Goal: Use online tool/utility: Utilize a website feature to perform a specific function

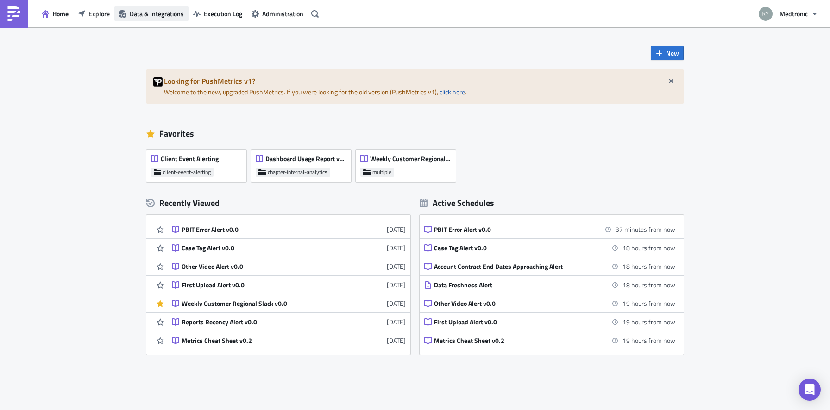
click at [120, 14] on icon "button" at bounding box center [123, 13] width 7 height 7
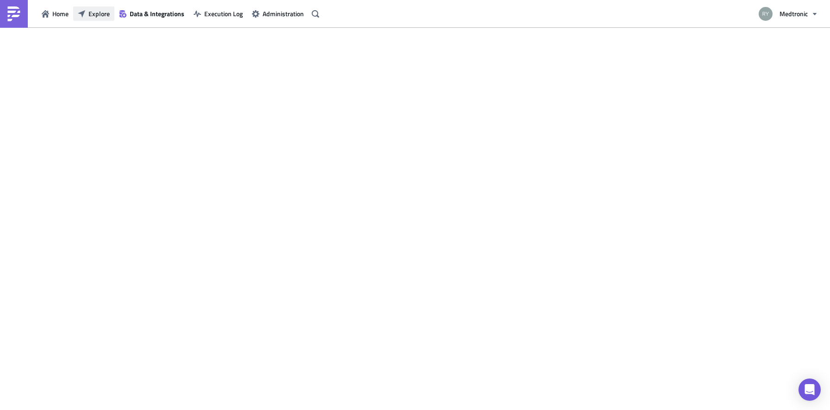
click at [96, 14] on span "Explore" at bounding box center [98, 14] width 21 height 10
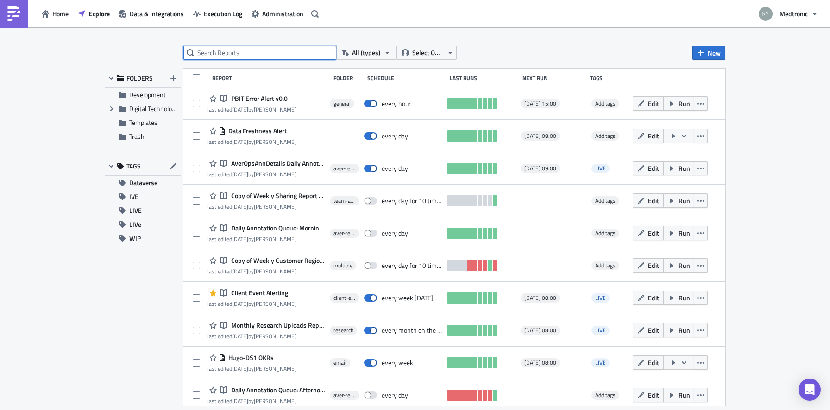
click at [260, 57] on input "text" at bounding box center [259, 53] width 153 height 14
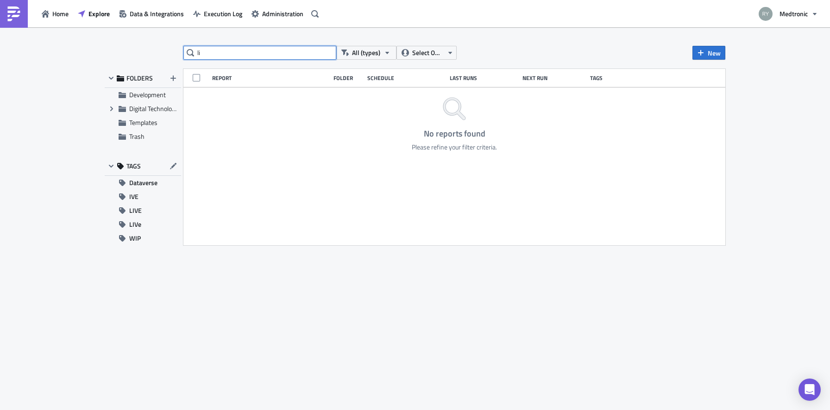
type input "l"
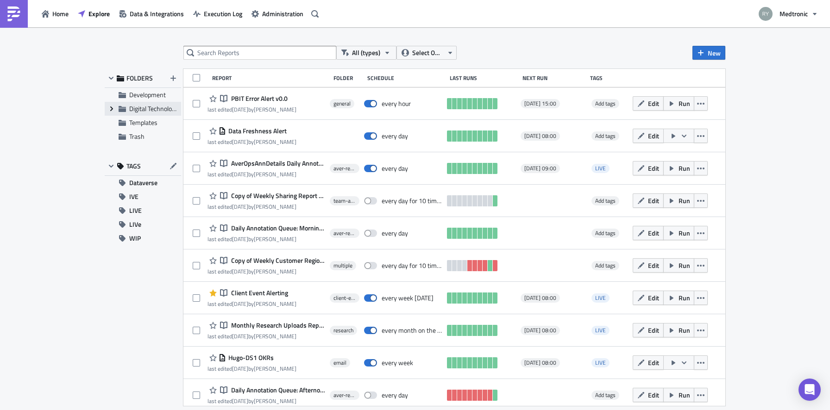
click at [112, 112] on icon "Expand group" at bounding box center [111, 108] width 7 height 7
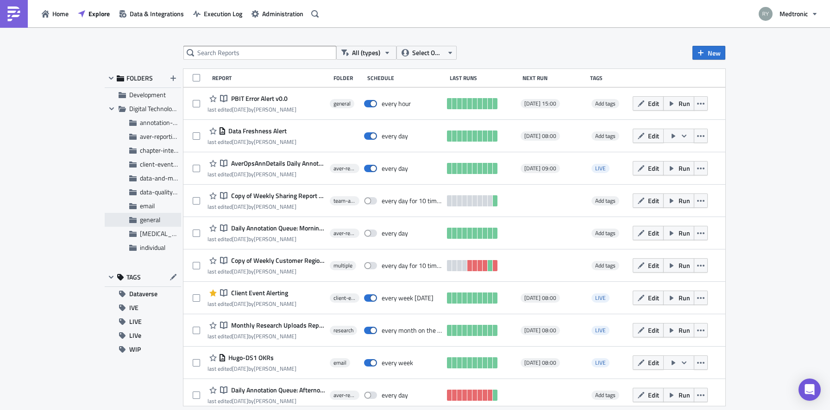
click at [144, 224] on div "general" at bounding box center [143, 220] width 76 height 14
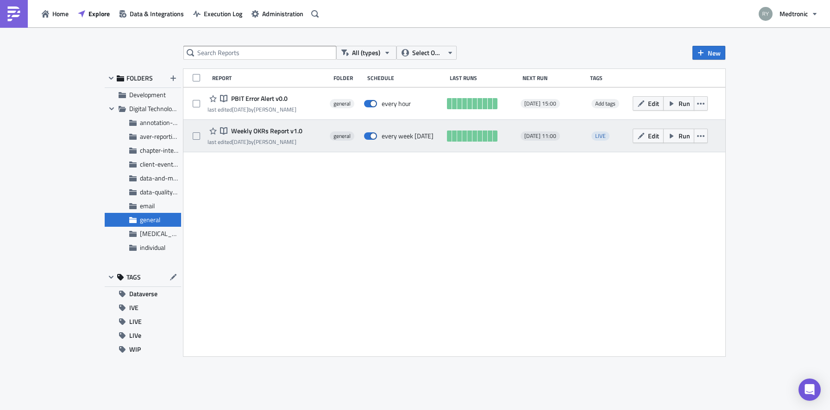
click at [268, 136] on div "Notebook Weekly OKRs Report v1.0" at bounding box center [255, 131] width 95 height 11
click at [269, 133] on span "Weekly OKRs Report v1.0" at bounding box center [266, 131] width 74 height 8
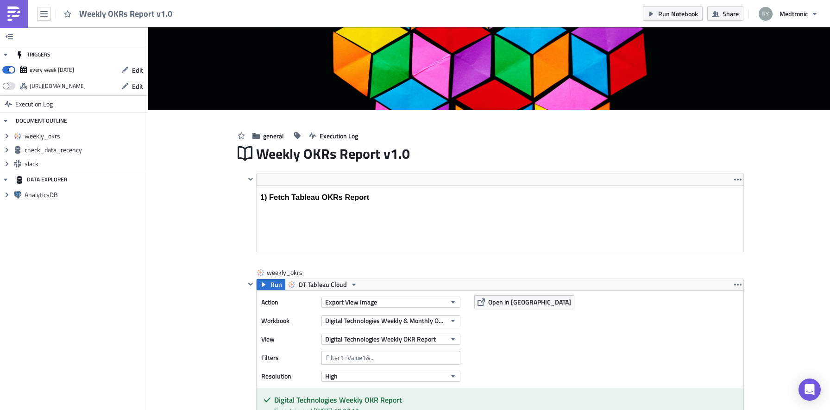
scroll to position [39, 0]
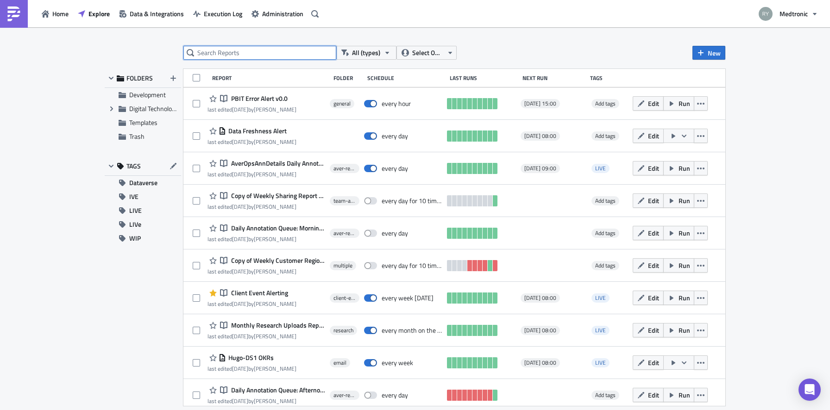
click at [221, 52] on input "text" at bounding box center [259, 53] width 153 height 14
type input "weekly"
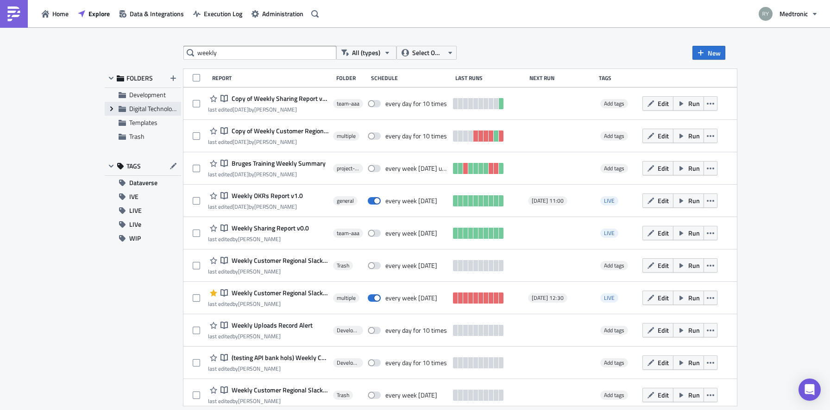
click at [110, 107] on icon "Expand group" at bounding box center [111, 108] width 7 height 7
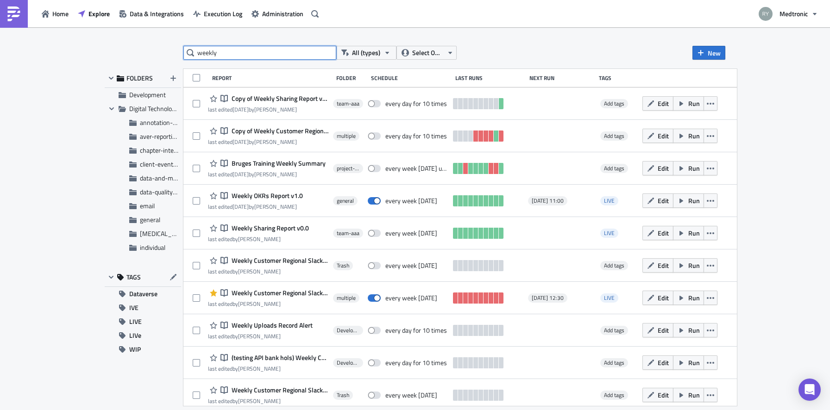
click at [230, 54] on input "weekly" at bounding box center [259, 53] width 153 height 14
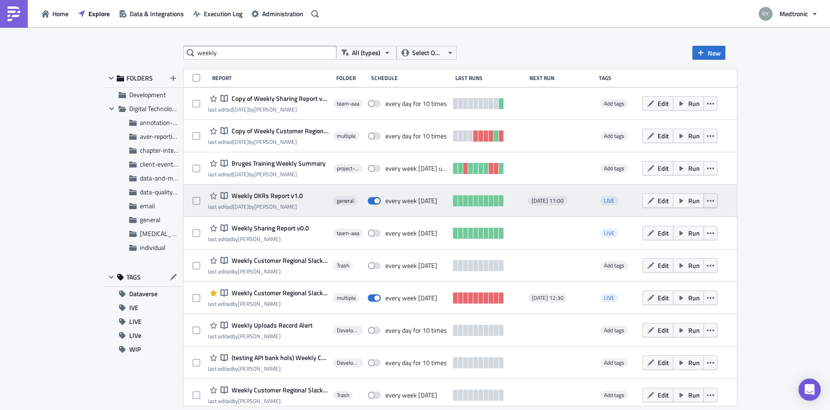
click at [709, 201] on icon "button" at bounding box center [710, 201] width 7 height 2
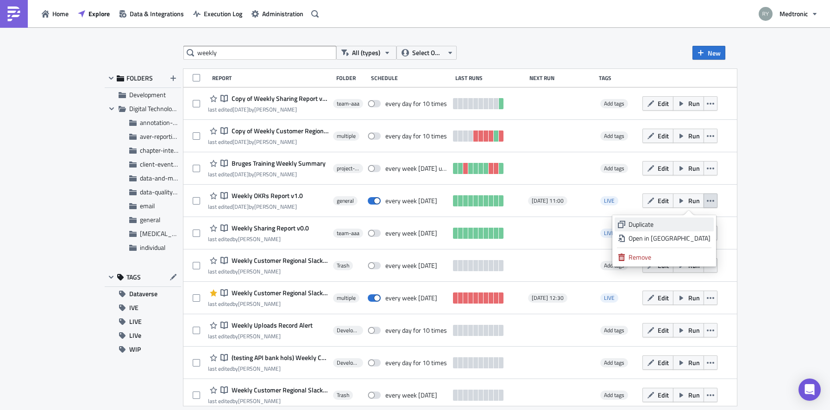
click at [666, 224] on div "Duplicate" at bounding box center [670, 224] width 82 height 9
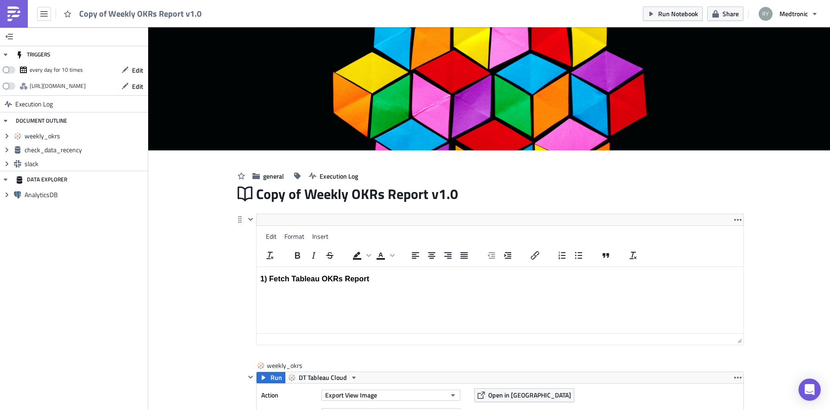
click at [458, 267] on html "1) Fetch Tableau OKRs Report" at bounding box center [500, 279] width 487 height 24
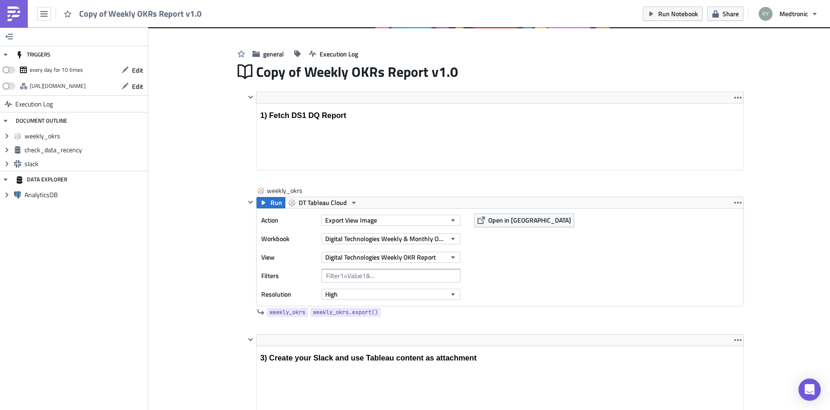
scroll to position [125, 0]
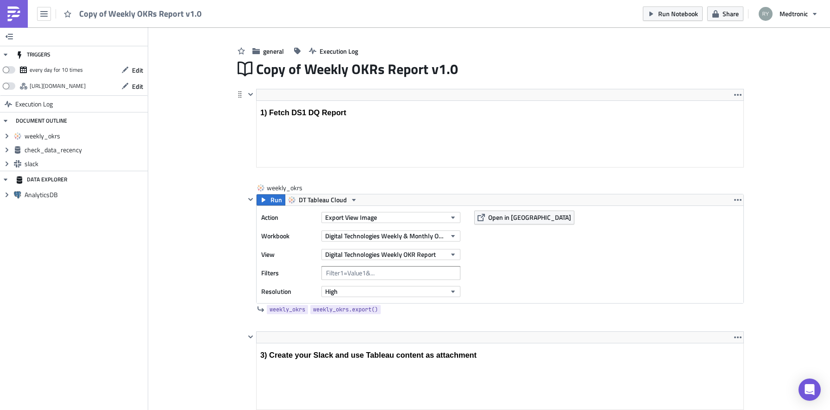
click at [420, 101] on html "1) Fetch DS1 DQ Report" at bounding box center [500, 113] width 487 height 24
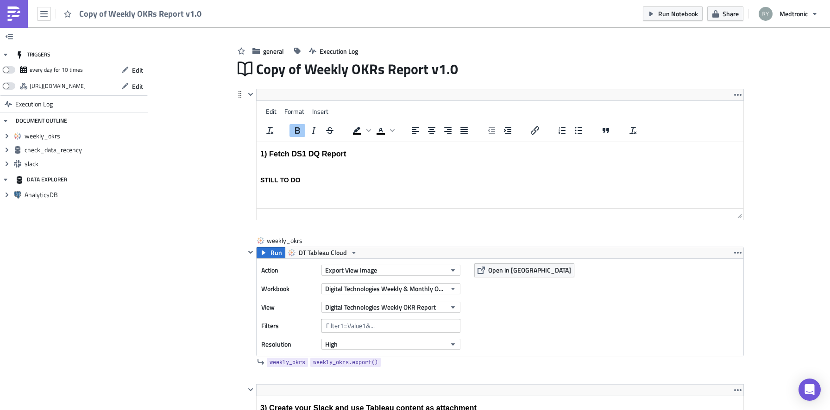
click at [346, 187] on html "1) Fetch DS1 DQ Report STILL TO DO" at bounding box center [500, 164] width 487 height 45
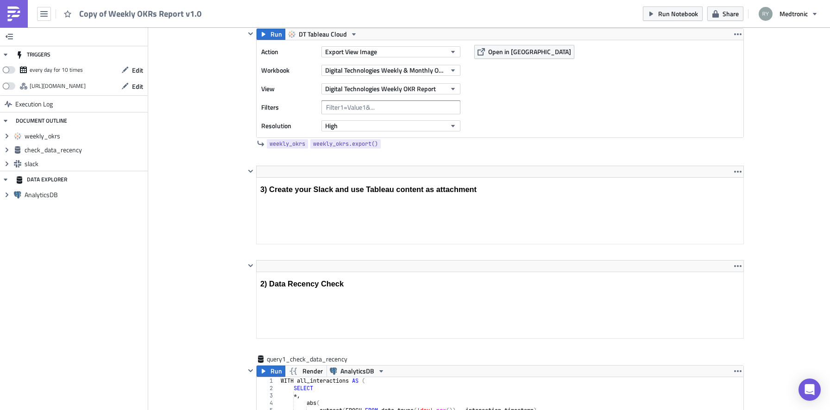
scroll to position [344, 0]
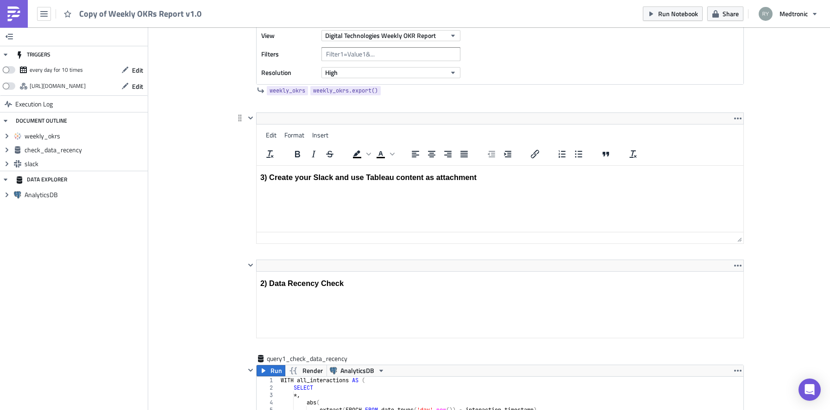
click at [509, 186] on html "3) Create your Slack and use Tableau content as attachment" at bounding box center [500, 177] width 487 height 24
drag, startPoint x: 485, startPoint y: 177, endPoint x: 320, endPoint y: 183, distance: 164.6
click at [320, 183] on html "3) Create your Slack and use Tableau content as attachment" at bounding box center [500, 177] width 487 height 24
click at [320, 181] on h3 "3) Create your Slack and use Tableau content as attachment" at bounding box center [500, 177] width 480 height 9
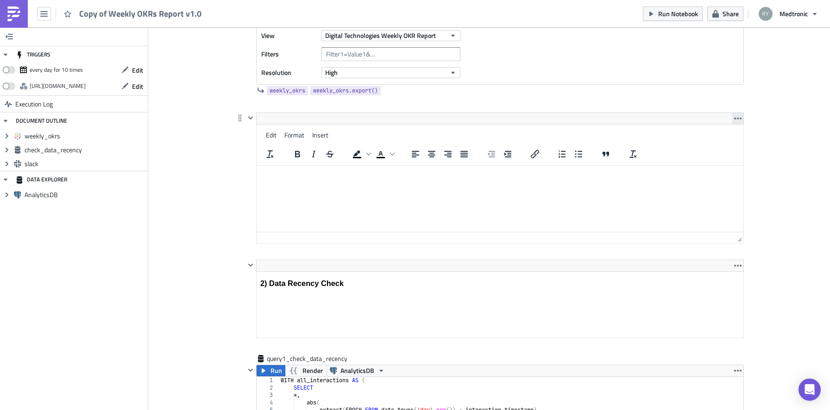
click at [737, 118] on icon "button" at bounding box center [737, 118] width 7 height 7
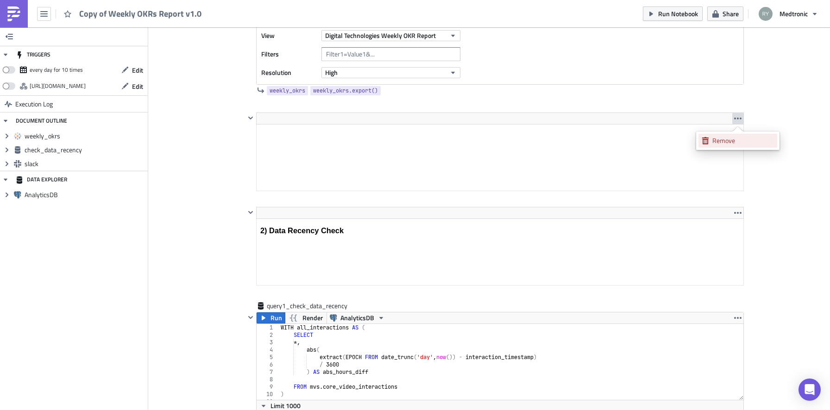
click at [722, 139] on div "Remove" at bounding box center [744, 140] width 62 height 9
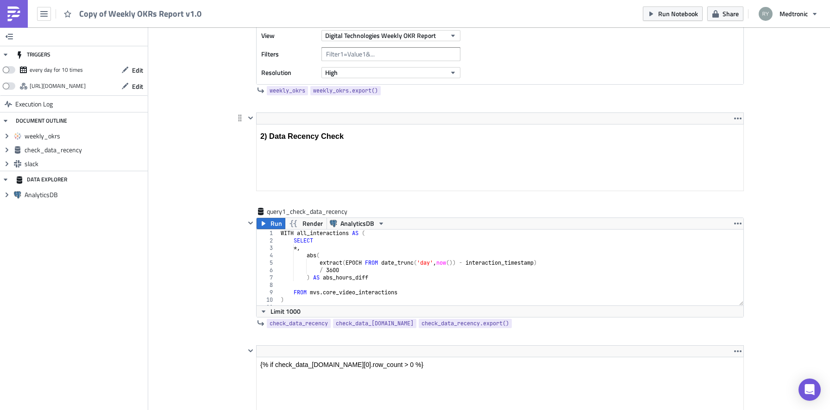
click at [301, 124] on html "2) Data Recency Check" at bounding box center [500, 136] width 487 height 24
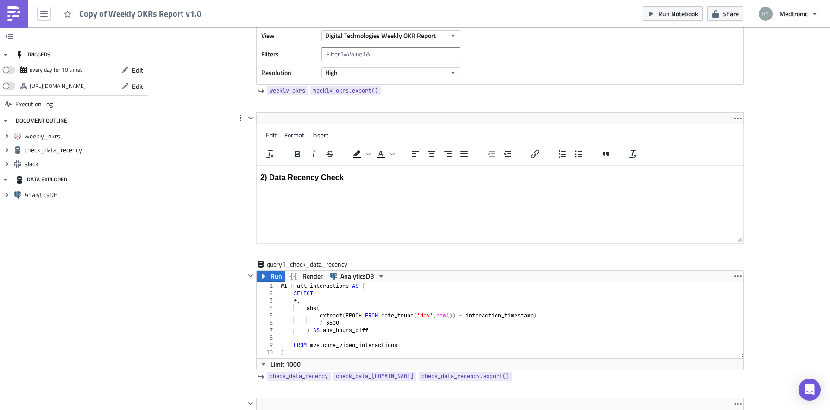
click at [302, 179] on h3 "2) Data Recency Check" at bounding box center [500, 177] width 480 height 9
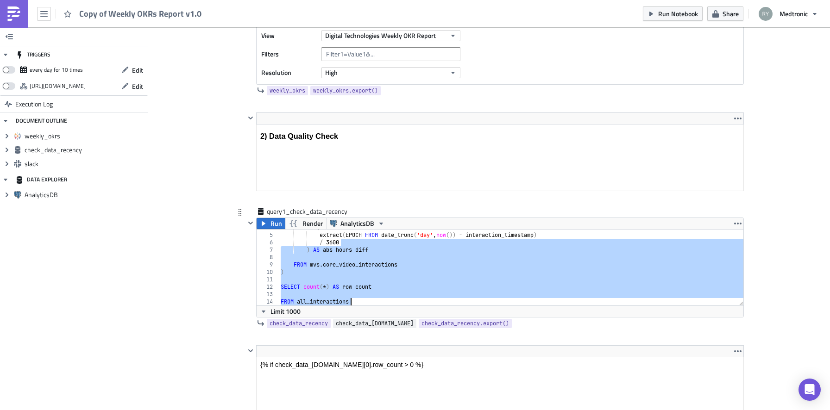
click at [395, 327] on div "query1_check_data_recency Run Render AnalyticsDB / 3600 4 5 6 7 8 9 10 11 12 13…" at bounding box center [494, 269] width 499 height 125
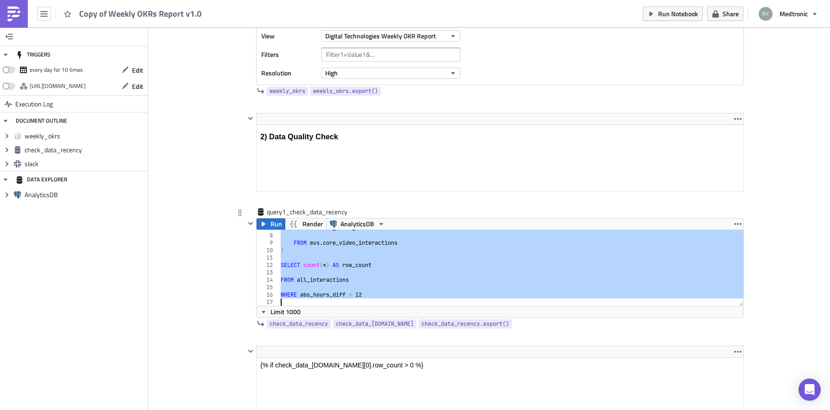
scroll to position [332, 0]
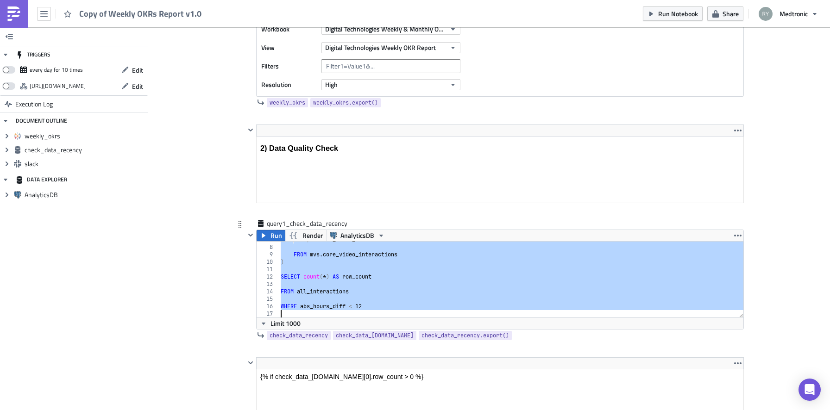
click at [373, 259] on div ") AS abs_hours_diff FROM mvs . core_video_interactions ) SELECT count ( * ) AS …" at bounding box center [511, 281] width 465 height 91
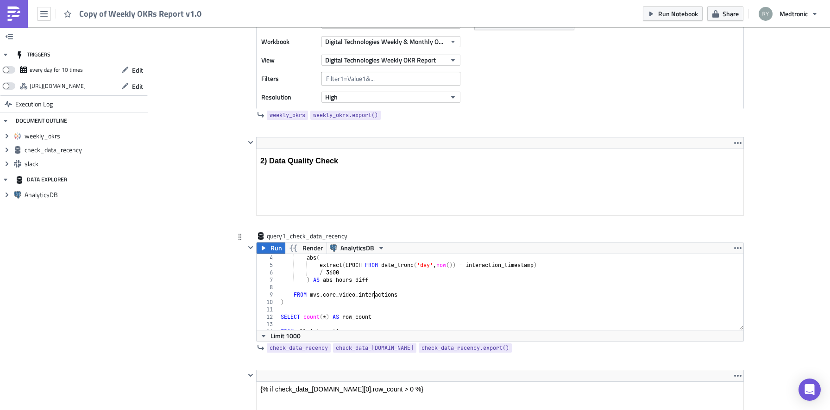
scroll to position [50, 0]
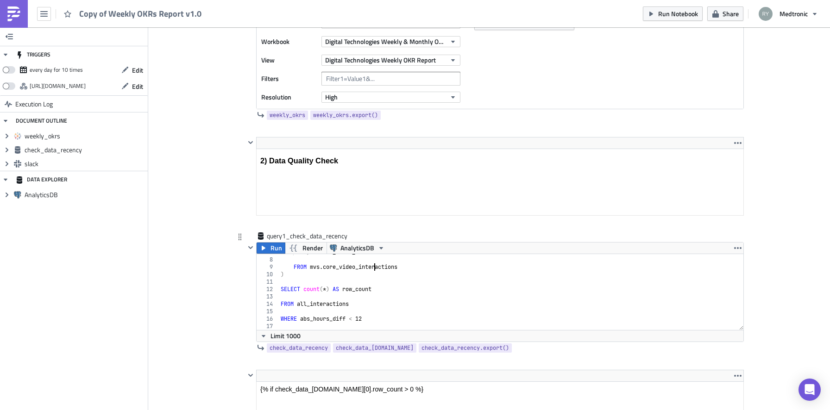
click at [372, 288] on div ") AS abs_hours_diff FROM mvs . core_video_interactions ) SELECT count ( * ) AS …" at bounding box center [511, 294] width 465 height 91
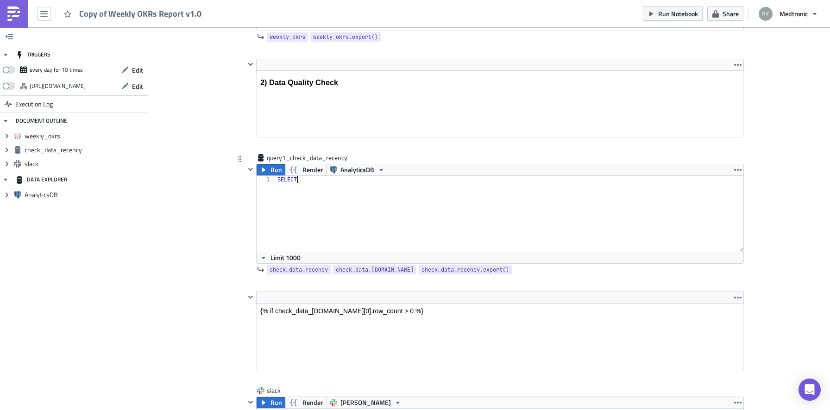
scroll to position [0, 1]
type textarea "WHERE abs_hours_diff < 12"
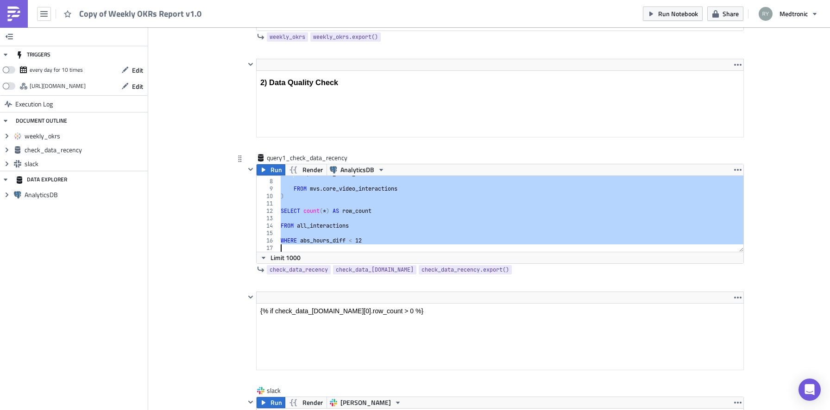
click at [400, 234] on div ") AS abs_hours_diff FROM mvs . core_video_interactions ) SELECT count ( * ) AS …" at bounding box center [511, 215] width 465 height 91
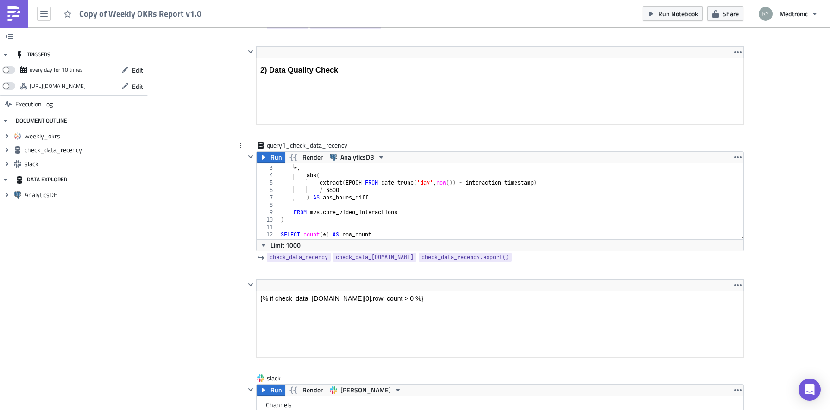
scroll to position [50, 0]
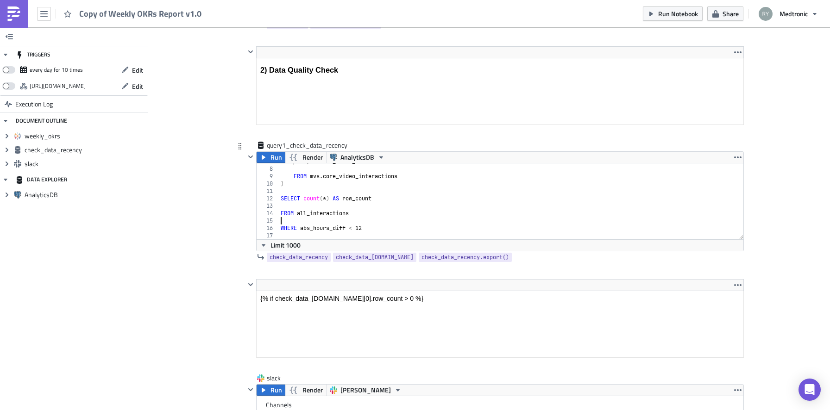
click at [401, 222] on div ") AS abs_hours_diff FROM mvs . core_video_interactions ) SELECT count ( * ) AS …" at bounding box center [511, 203] width 465 height 91
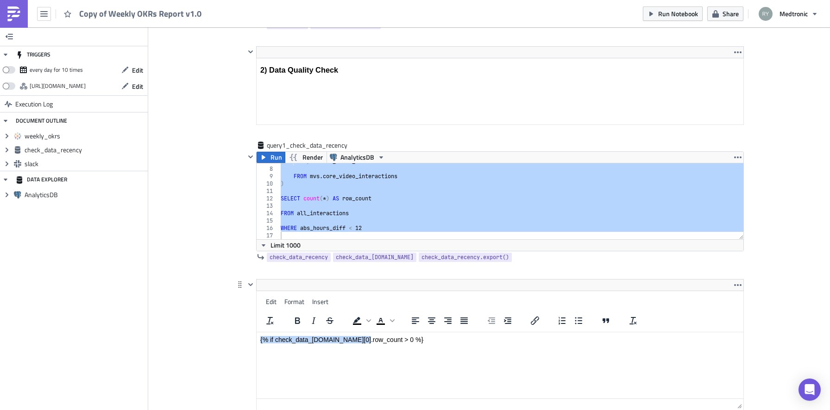
drag, startPoint x: 357, startPoint y: 340, endPoint x: 256, endPoint y: 297, distance: 109.4
click at [257, 332] on html "{% if check_data_[DOMAIN_NAME][0].row_count > 0 %}" at bounding box center [500, 339] width 487 height 15
click at [356, 343] on html "{% if check_data_[DOMAIN_NAME][0].row_count > 0 %}" at bounding box center [500, 339] width 487 height 15
click at [361, 211] on div ") AS abs_hours_diff FROM mvs . core_video_interactions ) SELECT count ( * ) AS …" at bounding box center [511, 203] width 465 height 91
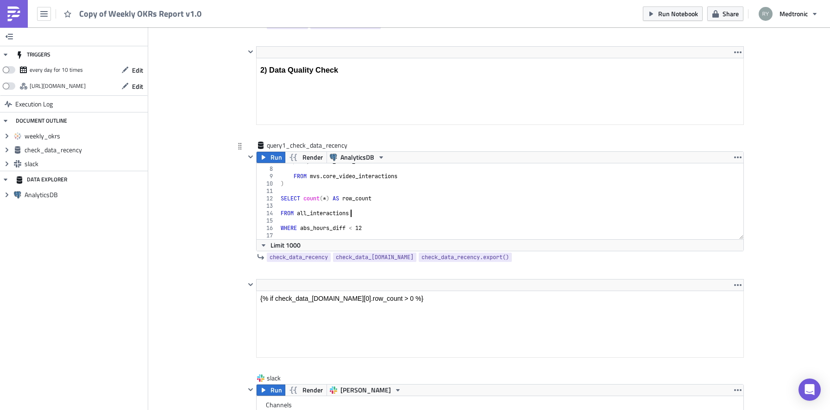
click at [360, 200] on div ") AS abs_hours_diff FROM mvs . core_video_interactions ) SELECT count ( * ) AS …" at bounding box center [511, 203] width 465 height 91
type textarea "SELECT count(*) AS row_count"
click at [360, 200] on div ") AS abs_hours_diff FROM mvs . core_video_interactions ) SELECT count ( * ) AS …" at bounding box center [511, 203] width 465 height 91
type textarea "FROM all_interactions"
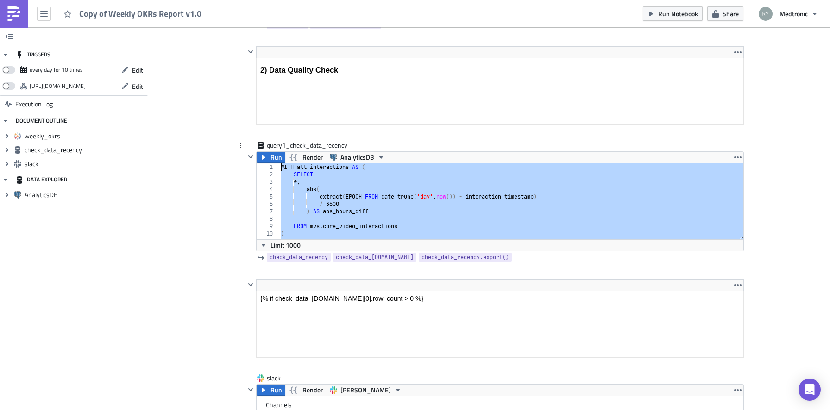
type textarea "SELECT count(*) AS row_count"
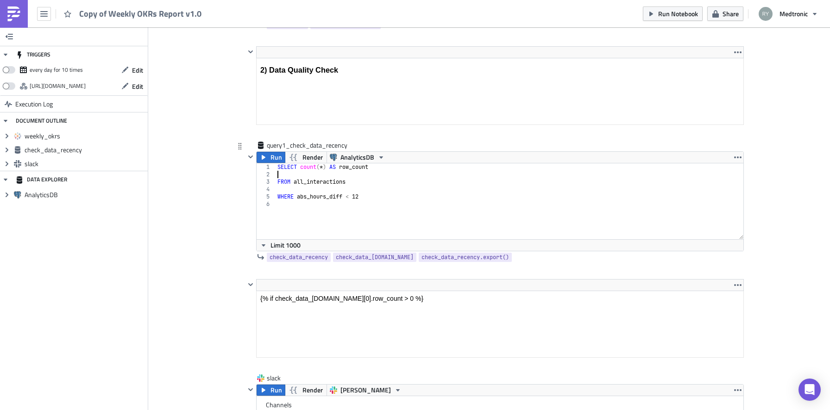
type textarea "FROM all_interactions"
paste textarea "dash_ds1_stability_historical_ds1s"
click at [375, 200] on div "SELECT count ( * ) AS row_count FROM ds_rm . dash_ds1_stability_historical_ds1s…" at bounding box center [510, 209] width 468 height 91
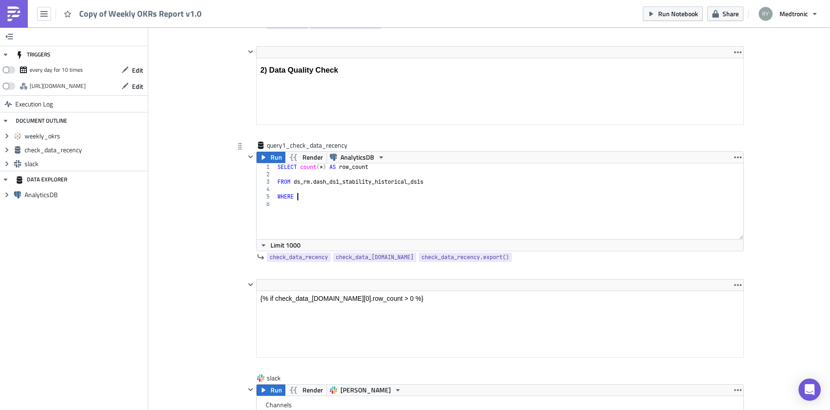
paste textarea "is_any_data_quality_issue"
type textarea "WHERE is_any_data_quality_issue"
click at [308, 146] on div "query1_check_data_recency" at bounding box center [308, 145] width 82 height 9
type input "data_quality_check"
click at [316, 291] on html "{% if check_data_[DOMAIN_NAME][0].row_count > 0 %}" at bounding box center [500, 298] width 487 height 15
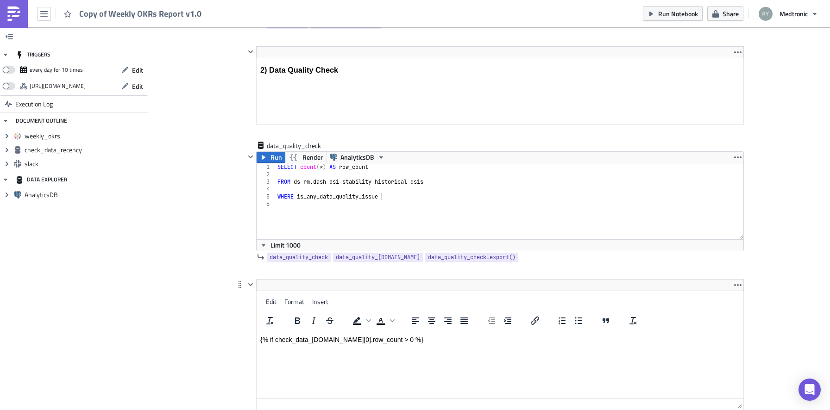
click at [315, 339] on p "{% if check_data_[DOMAIN_NAME][0].row_count > 0 %}" at bounding box center [500, 339] width 480 height 7
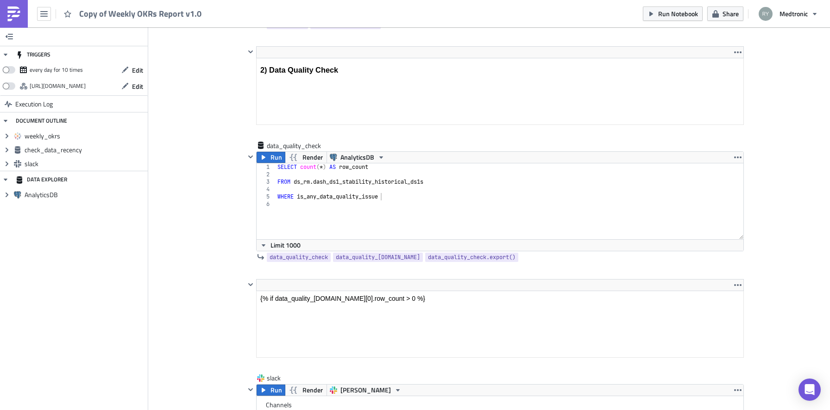
click at [216, 346] on div "Cover Image general Execution Log Copy of Weekly OKRs Report v1.0 <h3>1) Fetch …" at bounding box center [489, 281] width 682 height 1329
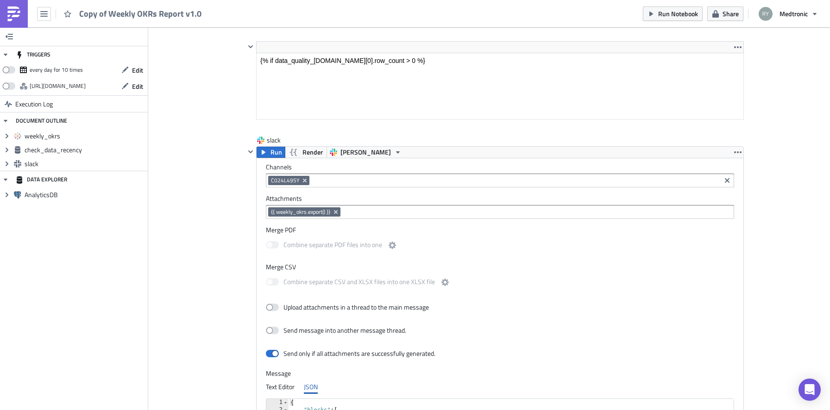
scroll to position [650, 0]
click at [499, 125] on icon "button" at bounding box center [500, 126] width 7 height 7
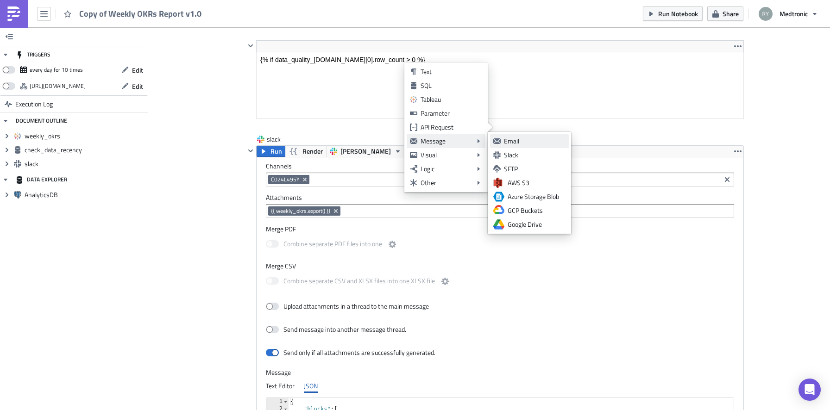
click at [499, 141] on icon at bounding box center [496, 142] width 7 height 6
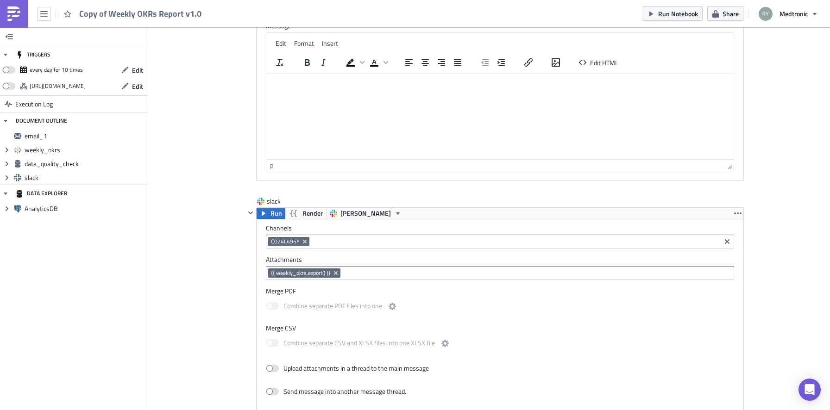
scroll to position [1085, 0]
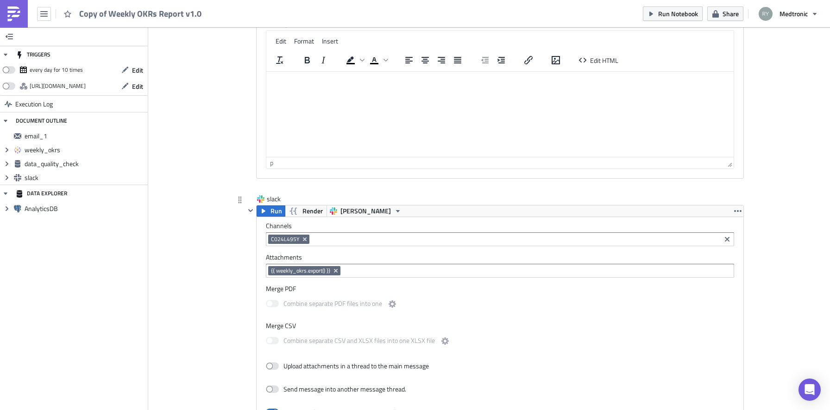
click at [736, 217] on div "Channels C024L495Y Attachments {{ weekly_okrs.export() }} Merge PDF Combine sep…" at bounding box center [500, 404] width 487 height 375
click at [736, 212] on icon "button" at bounding box center [737, 211] width 7 height 7
click at [714, 251] on div "Remove" at bounding box center [744, 252] width 62 height 9
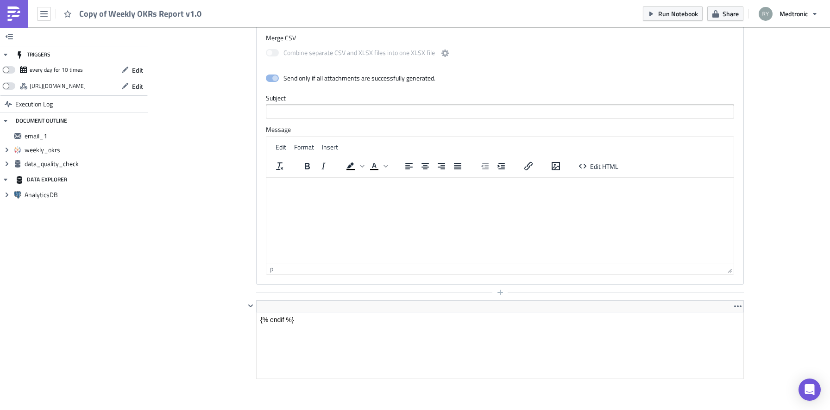
scroll to position [927, 0]
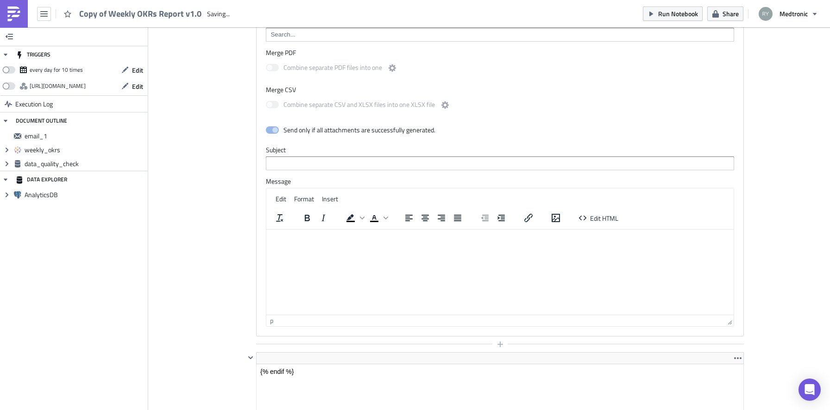
click at [364, 244] on html at bounding box center [499, 236] width 467 height 15
click at [291, 165] on input "text" at bounding box center [500, 164] width 468 height 14
type input "D"
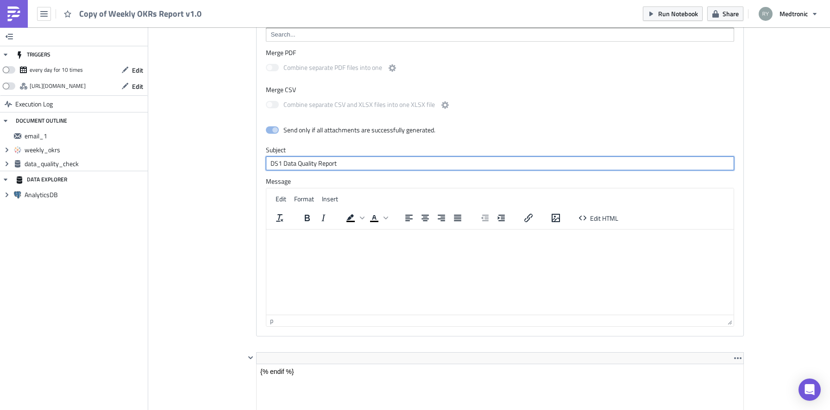
type input "DS1 Data Quality Report"
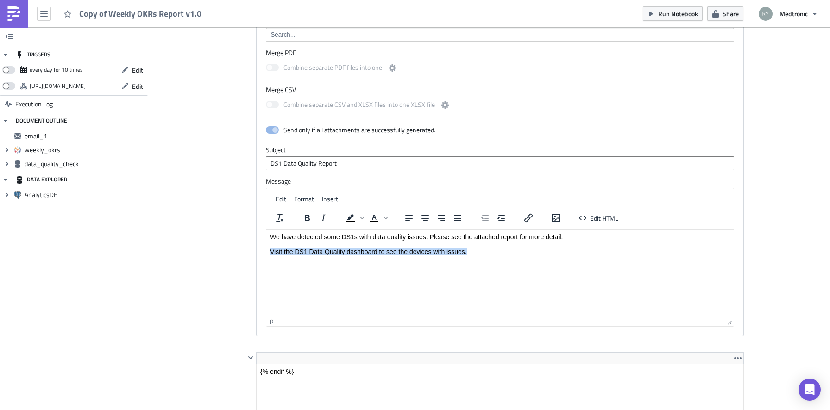
drag, startPoint x: 468, startPoint y: 254, endPoint x: 174, endPoint y: 254, distance: 294.2
click at [266, 254] on html "We have detected some DS1s with data quality issues. Please see the attached re…" at bounding box center [499, 244] width 467 height 30
click at [497, 258] on html "We have detected some DS1s with data quality issues. Please see the attached re…" at bounding box center [499, 244] width 467 height 30
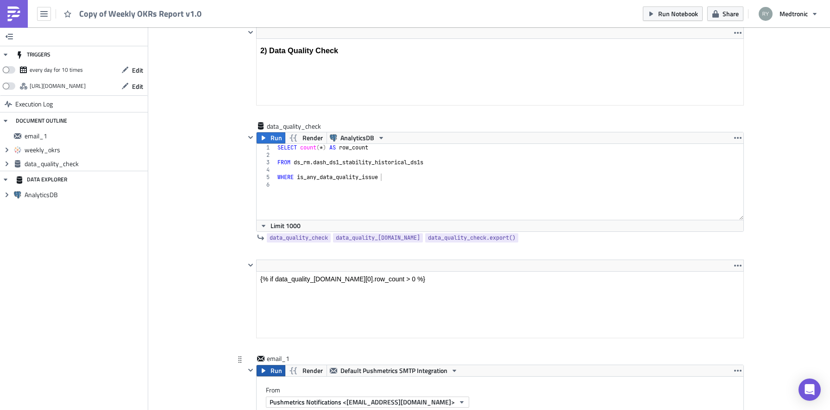
scroll to position [423, 0]
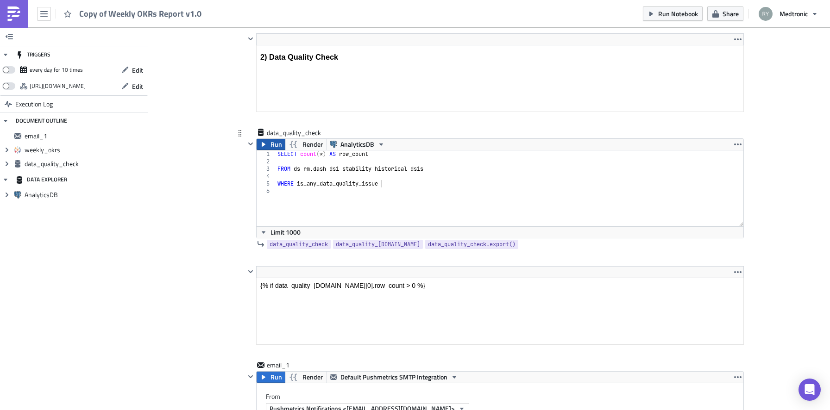
click at [275, 145] on span "Run" at bounding box center [277, 144] width 12 height 11
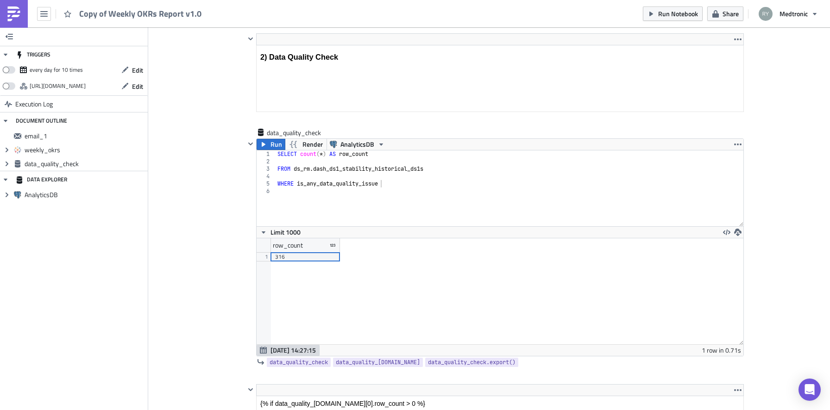
scroll to position [106, 486]
type textarea "FROM ds_rm.dash_ds1_stability_historical_ds1s"
click at [442, 167] on div "SELECT count ( * ) AS row_count FROM ds_rm . dash_ds1_stability_historical_ds1s…" at bounding box center [510, 196] width 468 height 91
type textarea "FROM ds_rm.dash_ds1_stability_historical_ds1s"
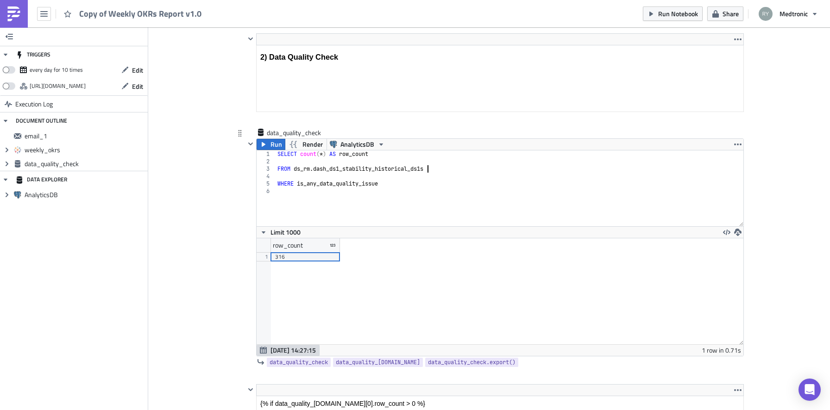
type textarea "FROM ds_rm.dash_ds1_stability_historical_ds1s"
type textarea "WHERE is_any_data_quality_issue"
type textarea "AND (account_type LIKE '%Commercial%' OR account_type = 'Pilot')"
click at [268, 145] on button "Run" at bounding box center [271, 144] width 29 height 11
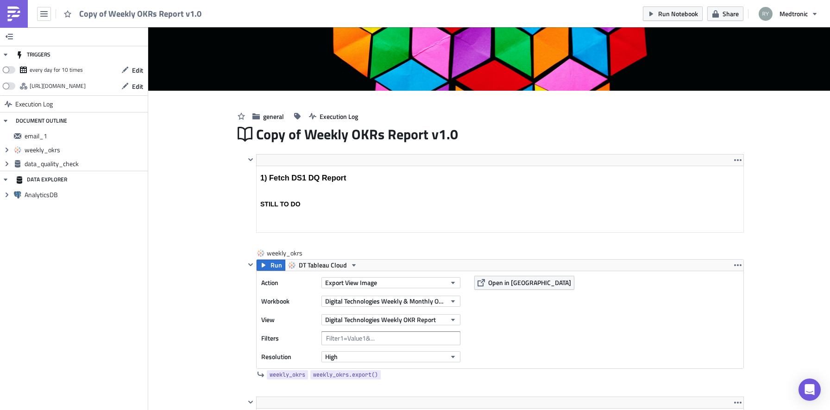
scroll to position [45, 0]
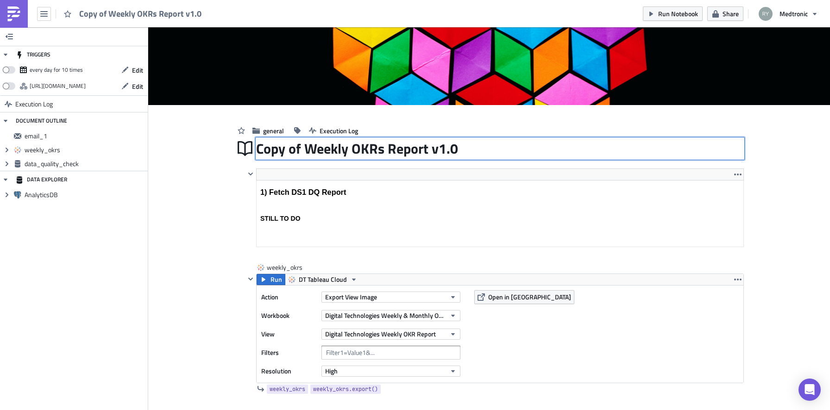
click at [297, 143] on div "Copy of Weekly OKRs Report v1.0 Copy of Weekly OKRs Report v1.0" at bounding box center [500, 148] width 488 height 21
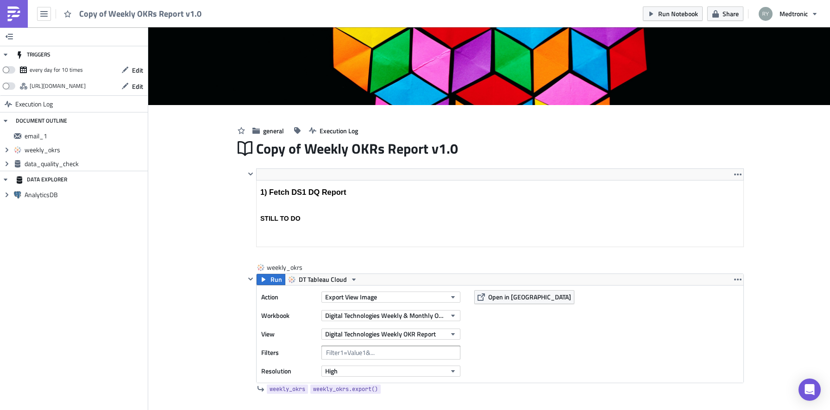
drag, startPoint x: 467, startPoint y: 147, endPoint x: 236, endPoint y: 148, distance: 230.7
click at [235, 148] on div "Copy of Weekly OKRs Report v1.0" at bounding box center [489, 148] width 510 height 21
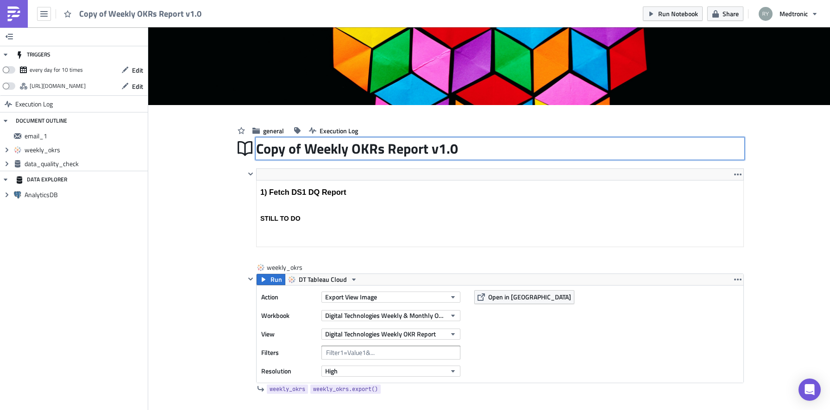
click at [474, 146] on div "Copy of Weekly OKRs Report v1.0 Copy of Weekly OKRs Report v1.0" at bounding box center [500, 148] width 488 height 21
type input "DS1 Data Quality Report"
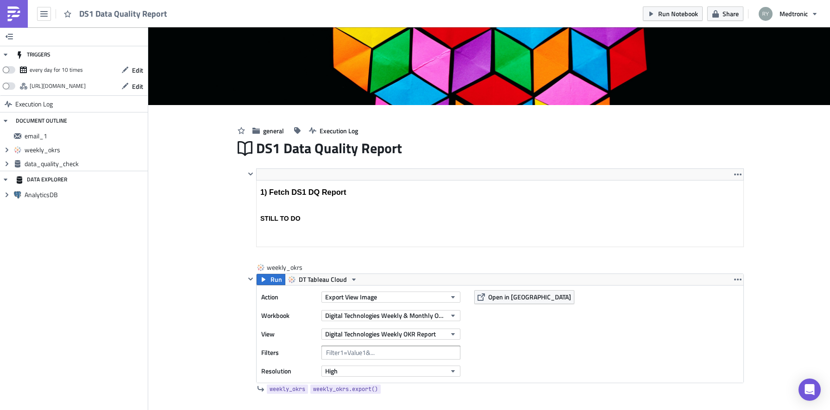
click at [290, 130] on button "button" at bounding box center [297, 131] width 14 height 14
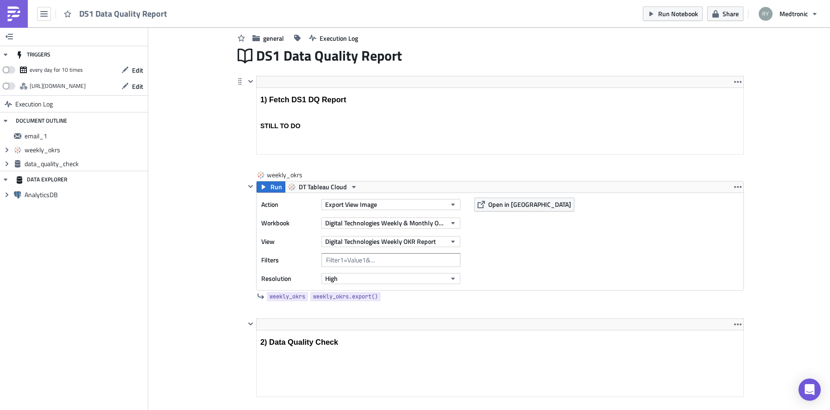
scroll to position [137, 0]
